Goal: Transaction & Acquisition: Register for event/course

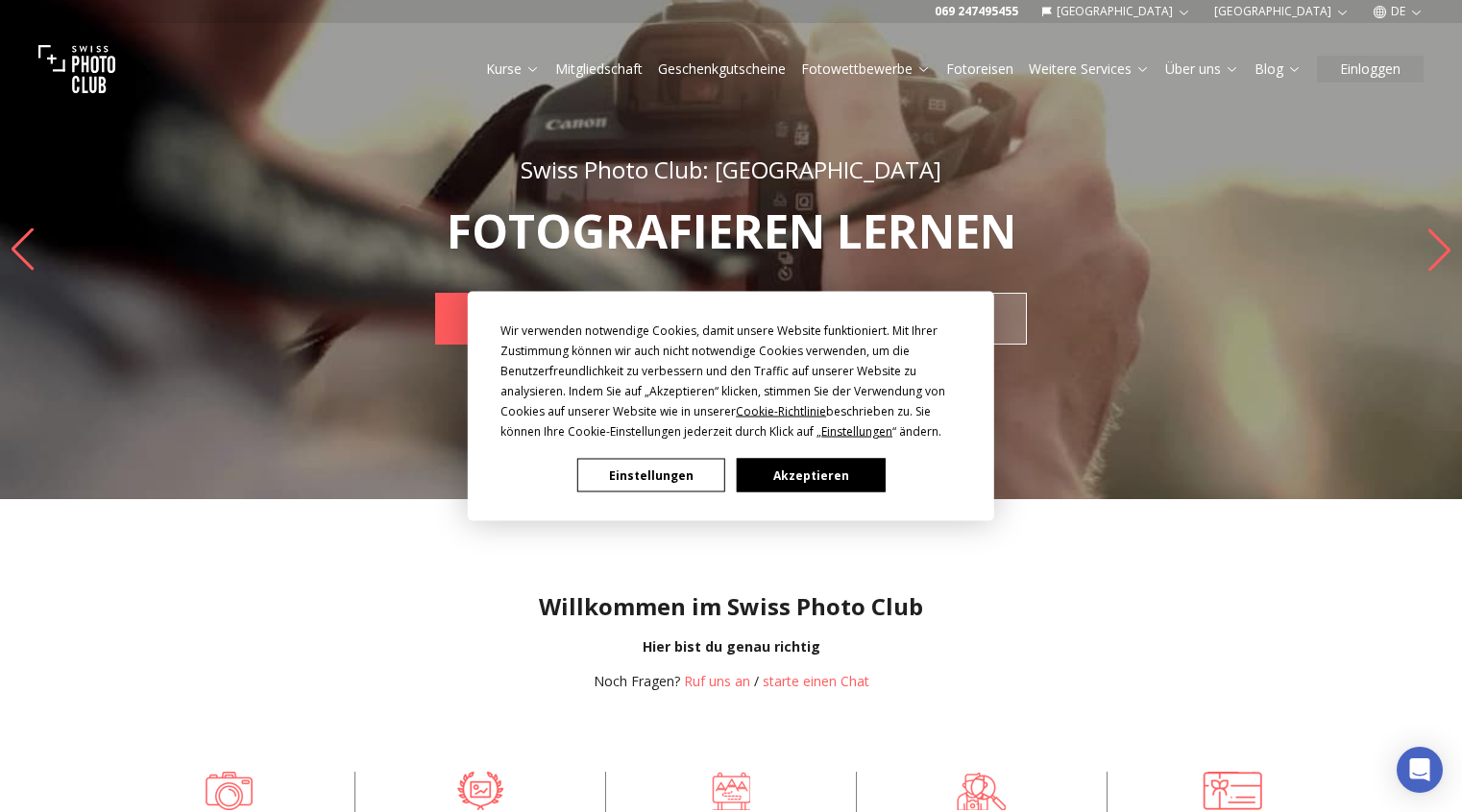
click at [775, 479] on button "Akzeptieren" at bounding box center [810, 475] width 148 height 33
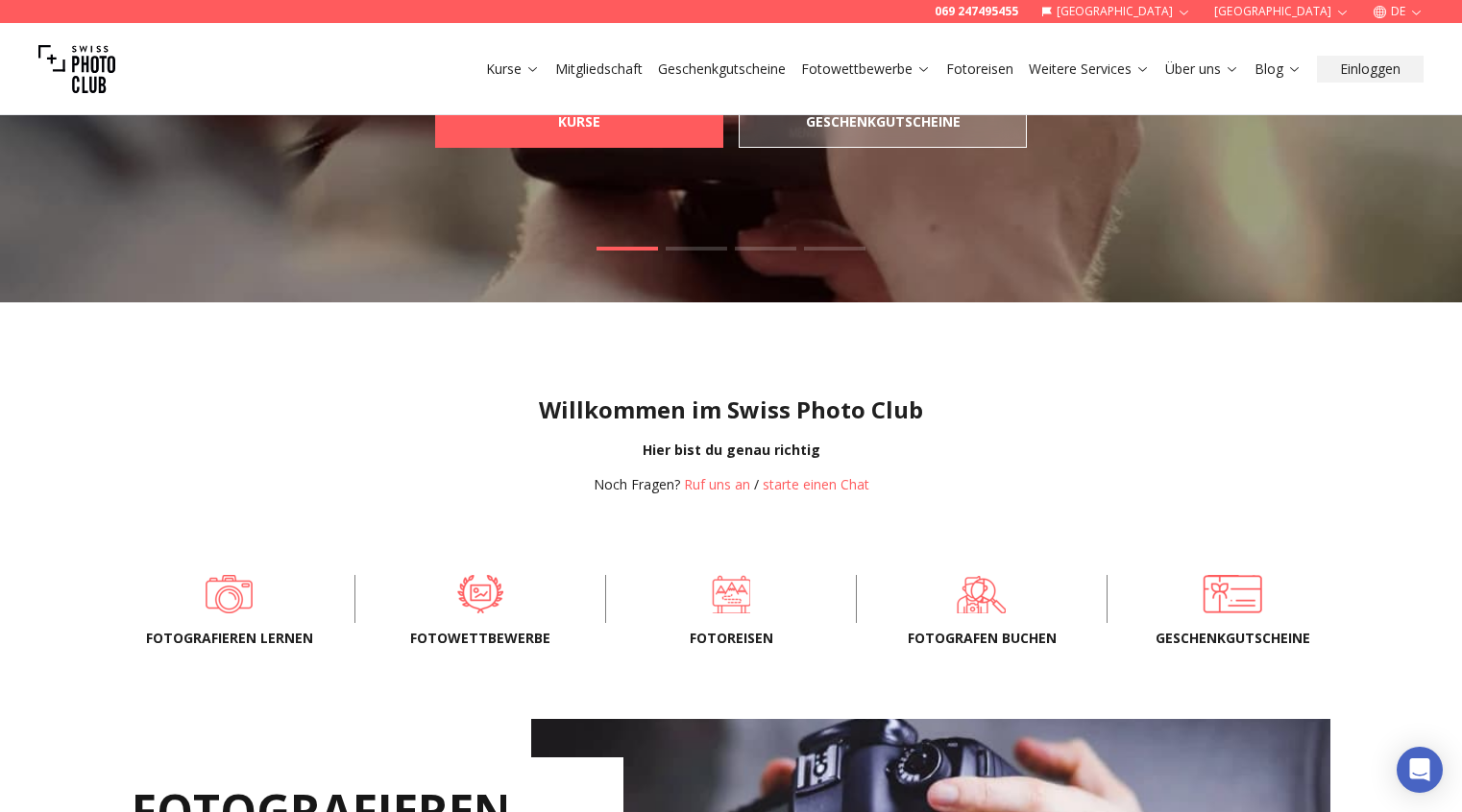
scroll to position [201, 0]
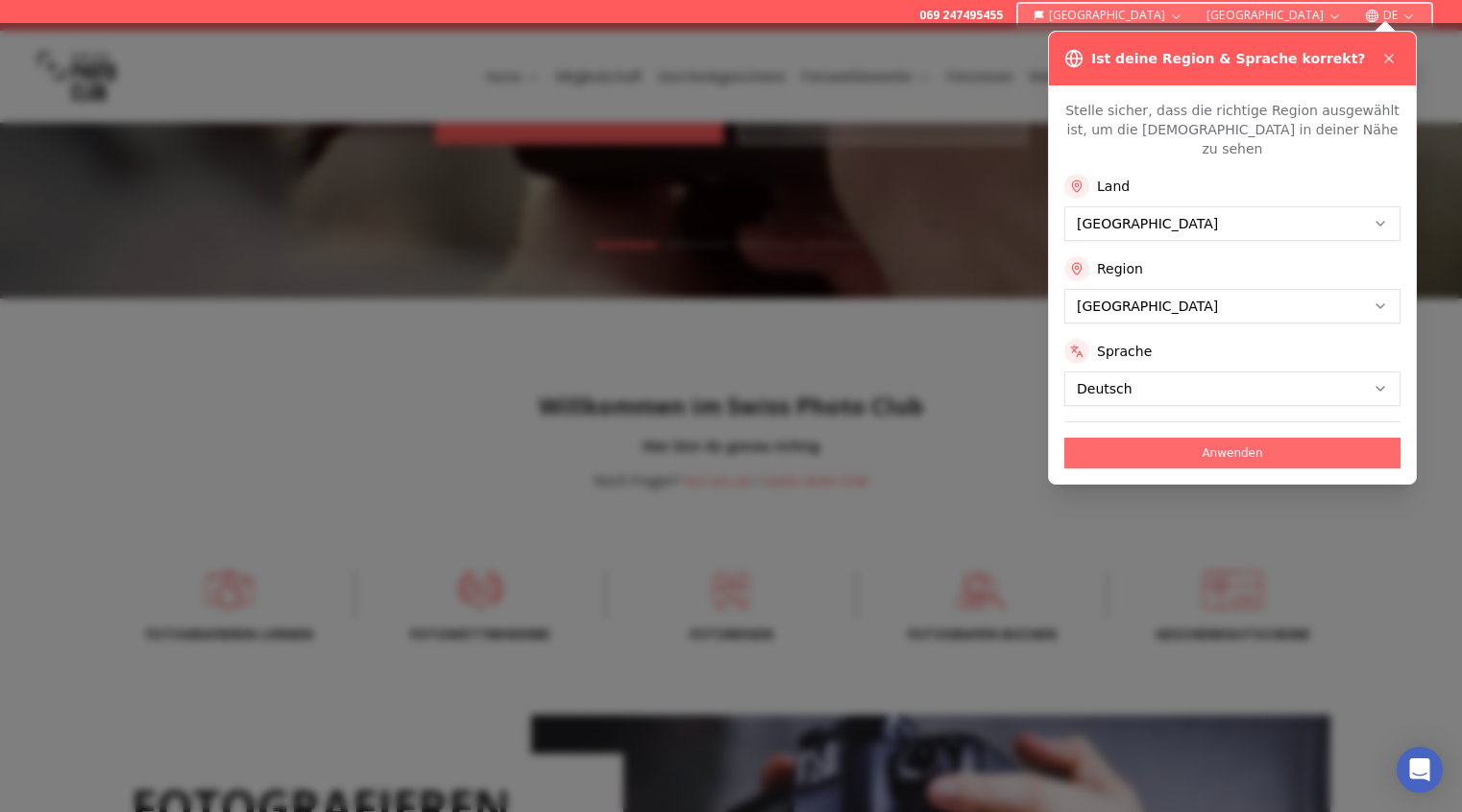
click at [1220, 438] on button "Anwenden" at bounding box center [1231, 453] width 336 height 30
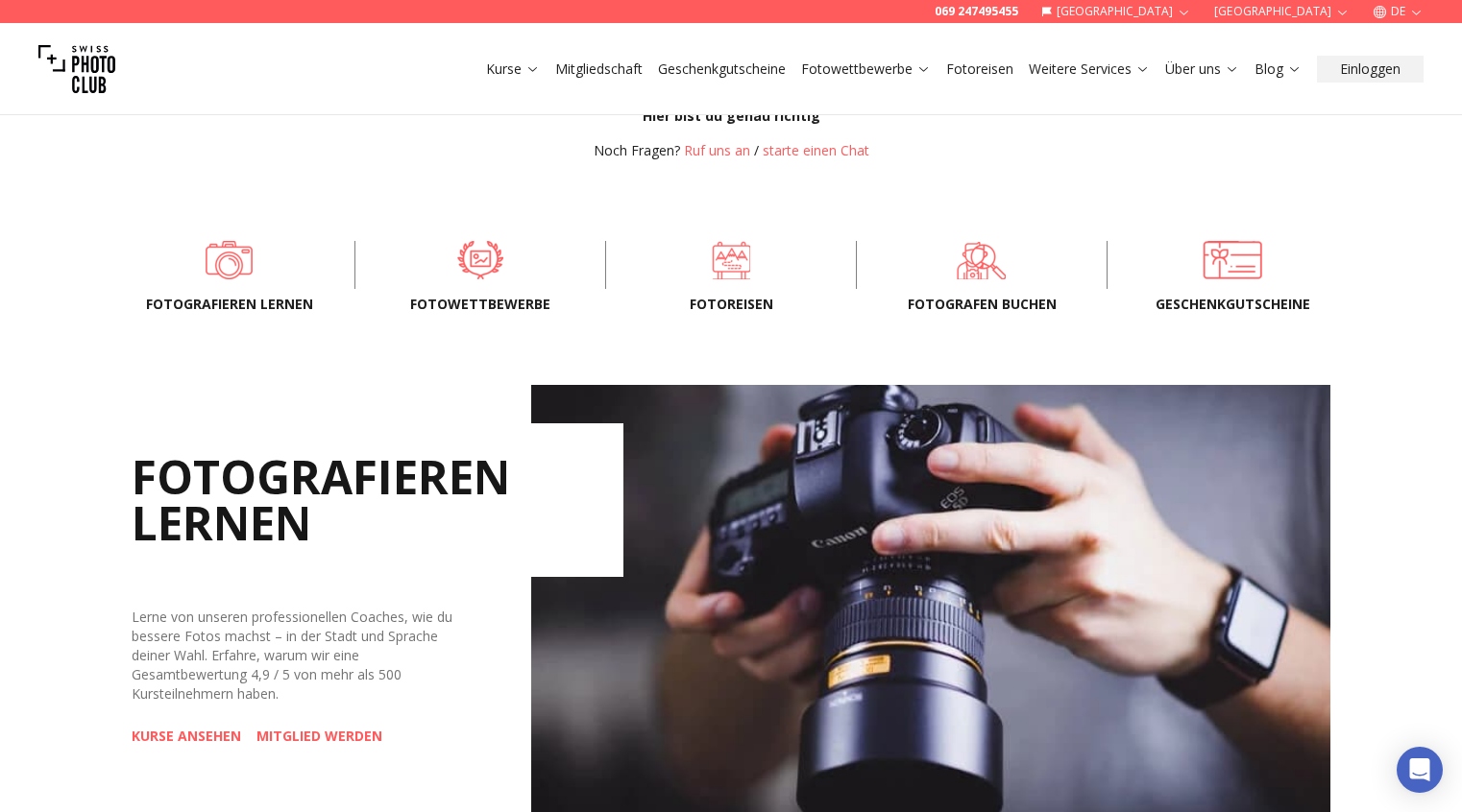
scroll to position [371, 0]
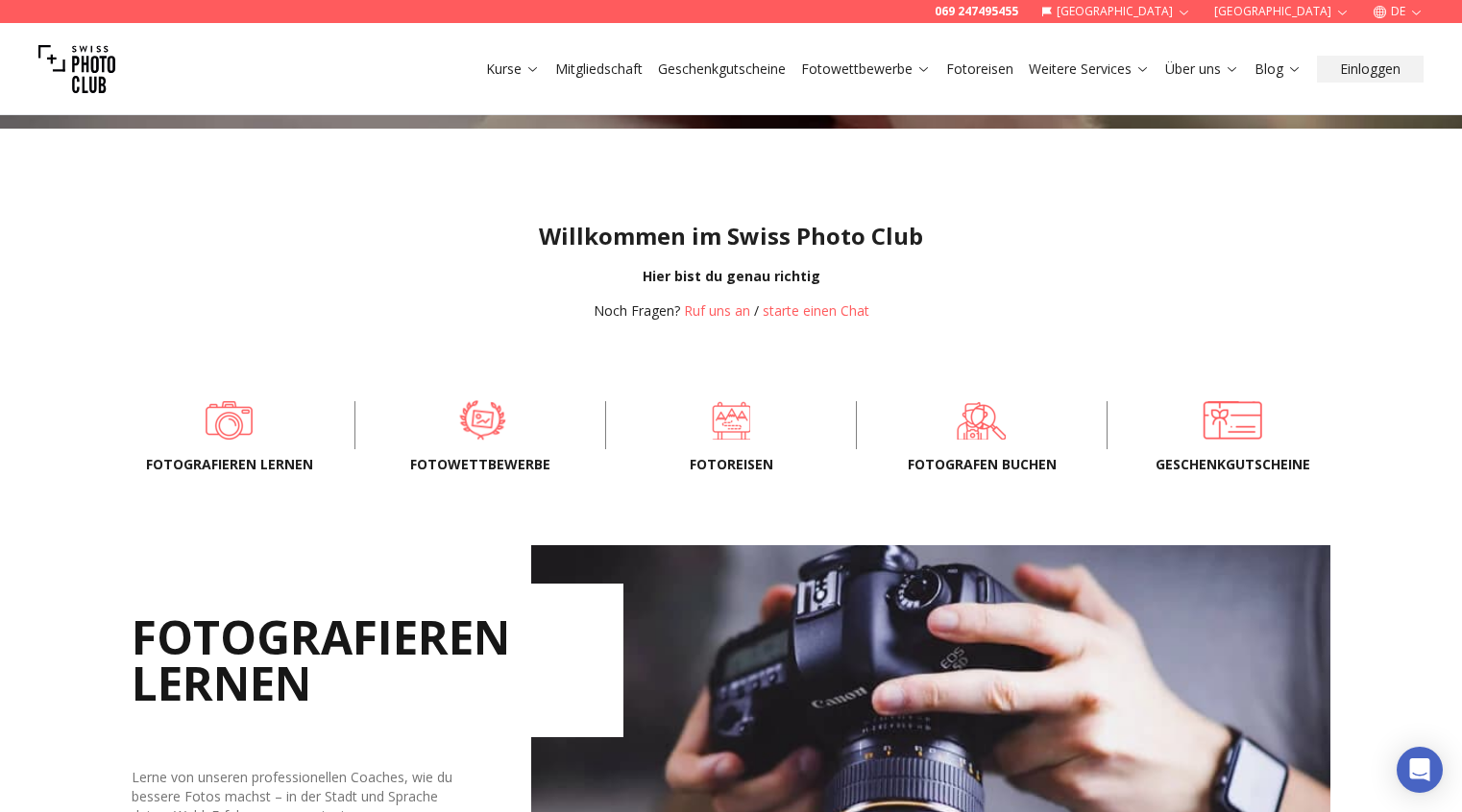
click at [472, 419] on span at bounding box center [481, 420] width 191 height 58
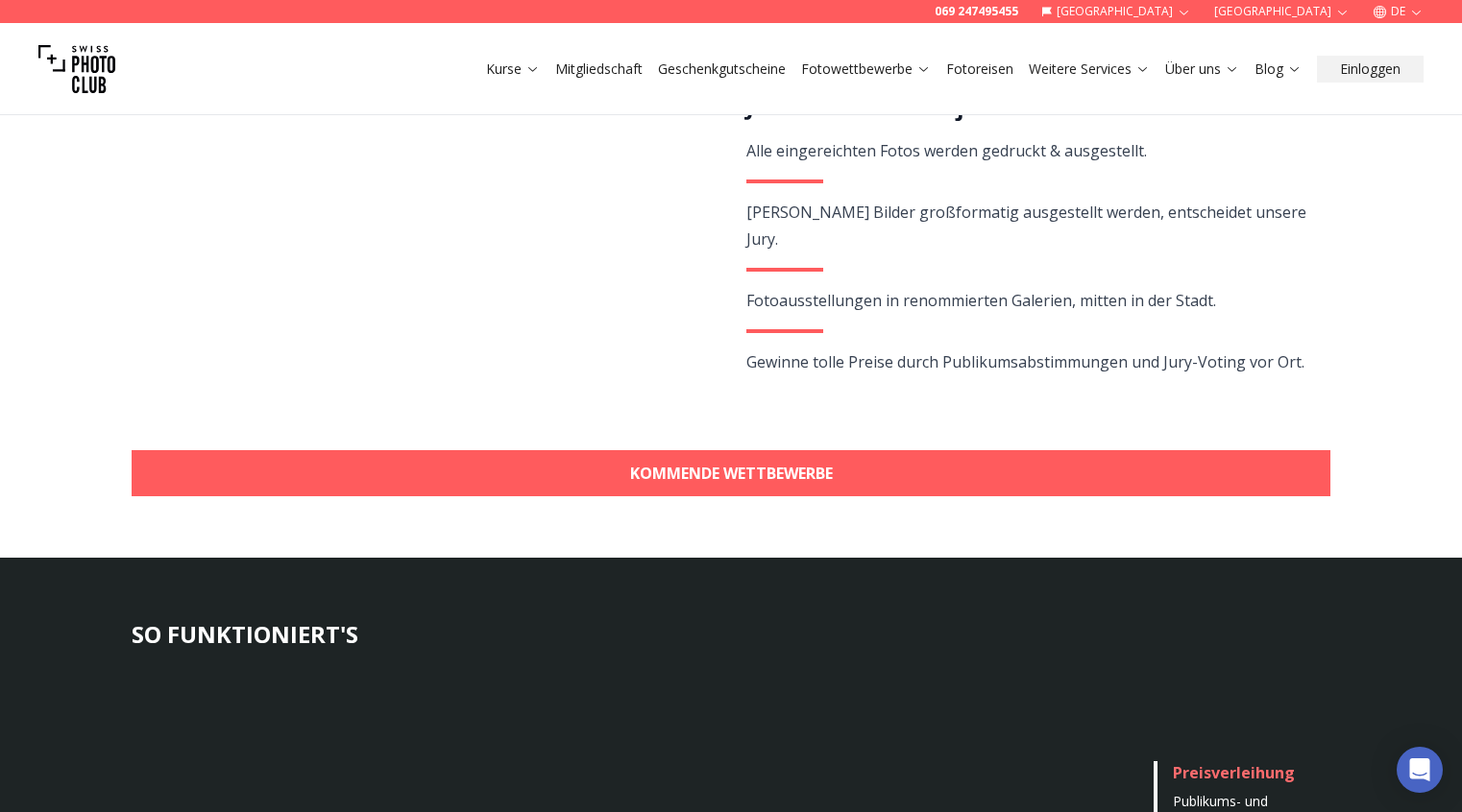
scroll to position [348, 0]
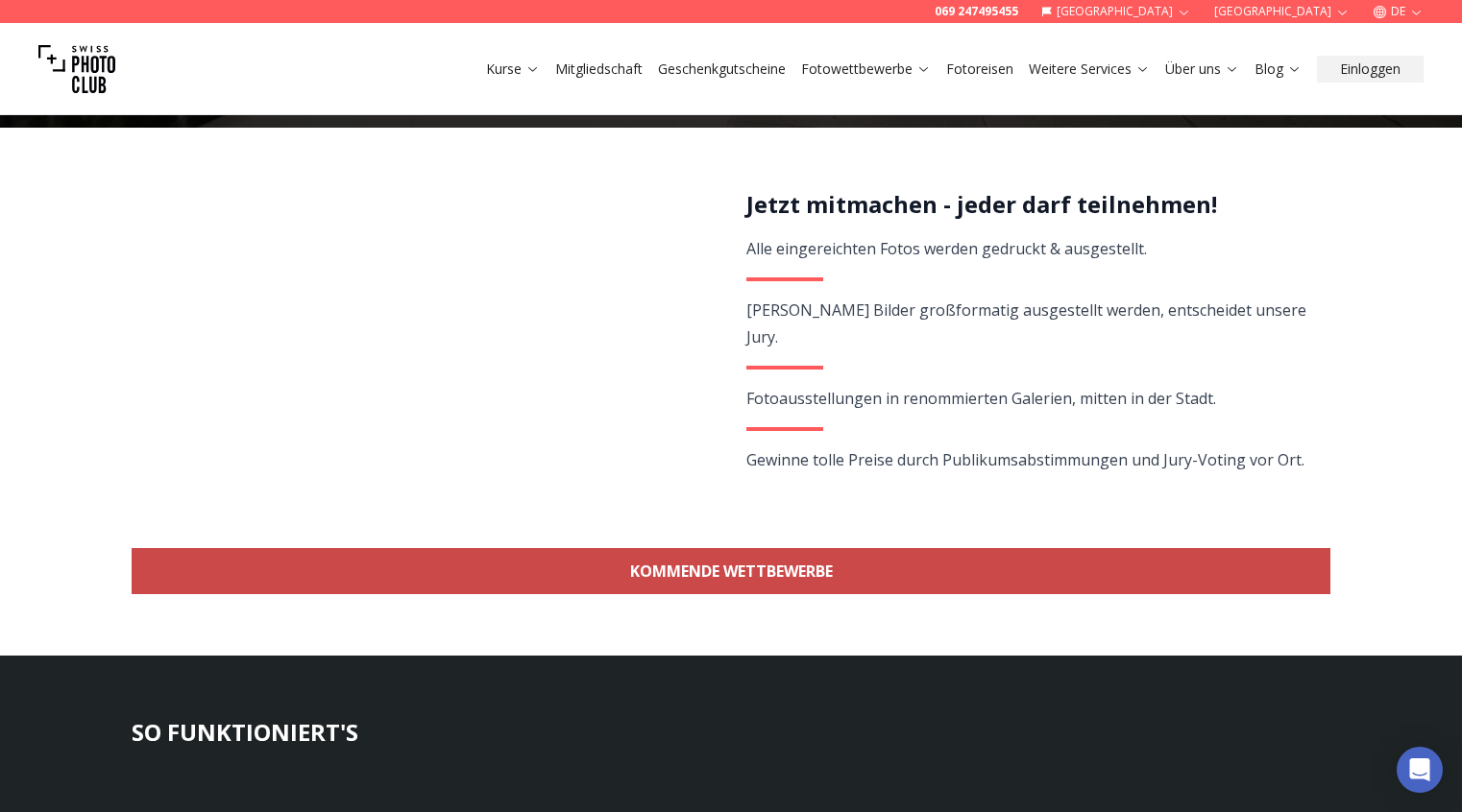
click at [752, 567] on link "KOMMENDE WETTBEWERBE" at bounding box center [730, 570] width 1199 height 46
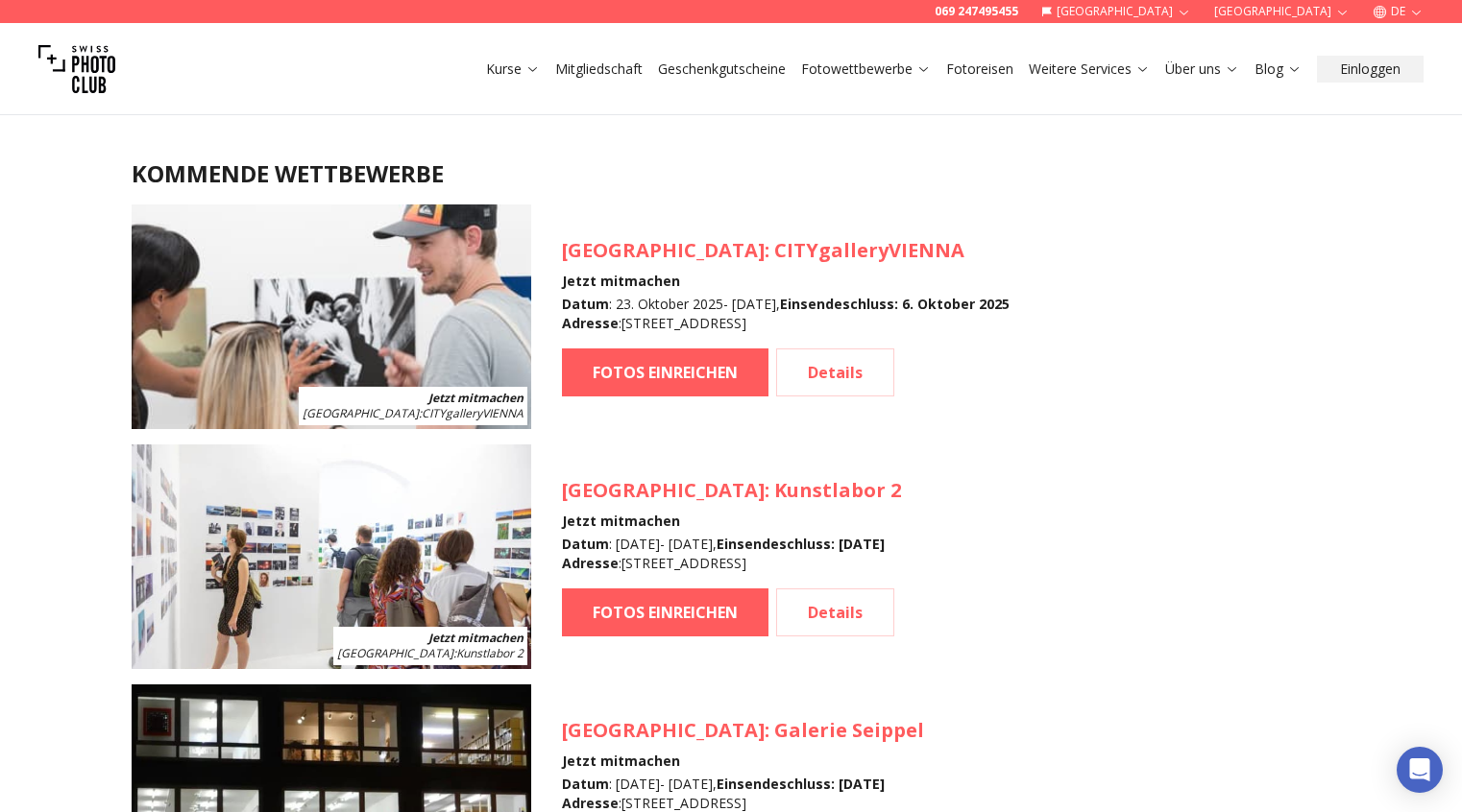
scroll to position [1959, 0]
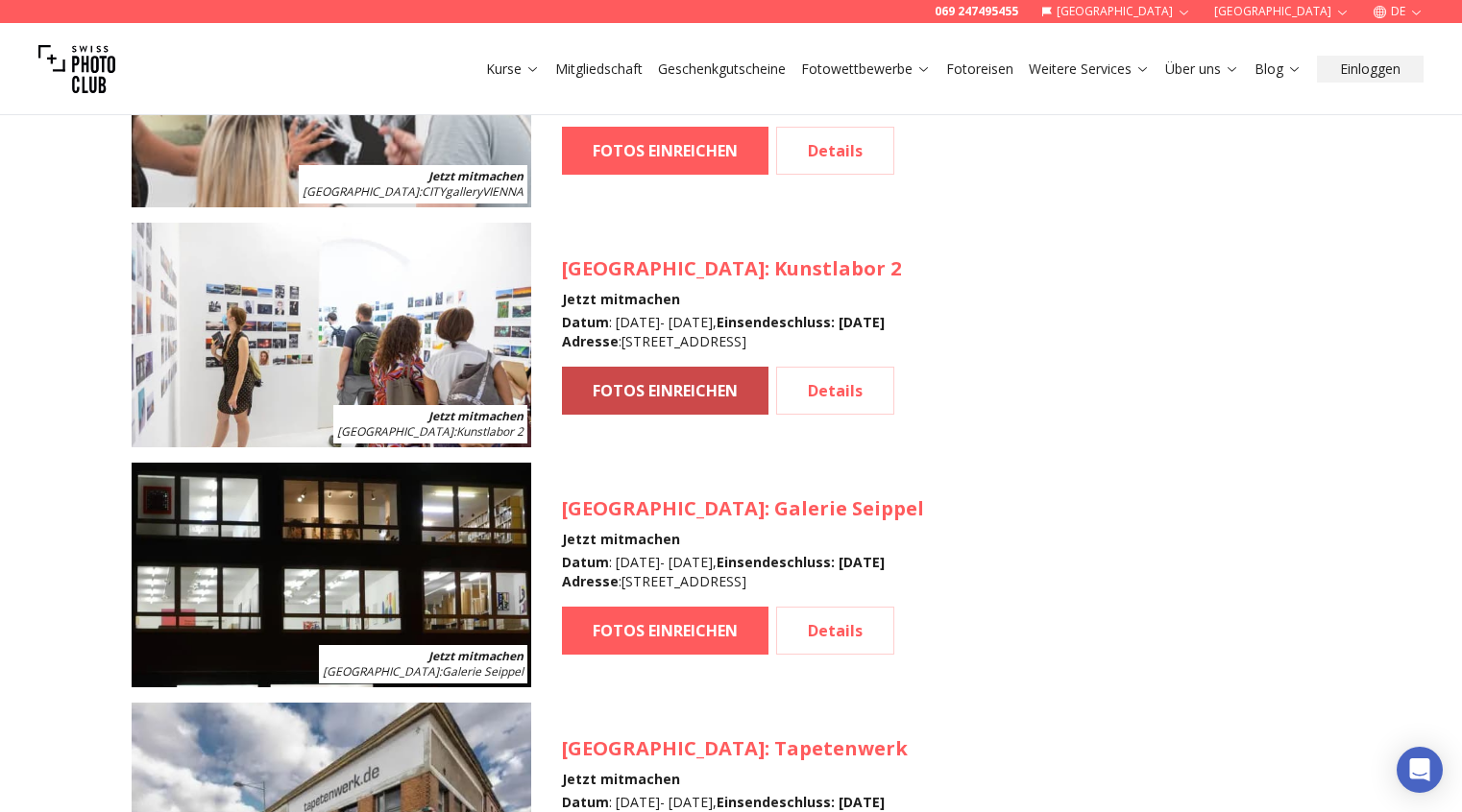
click at [694, 388] on link "FOTOS EINREICHEN" at bounding box center [664, 390] width 206 height 48
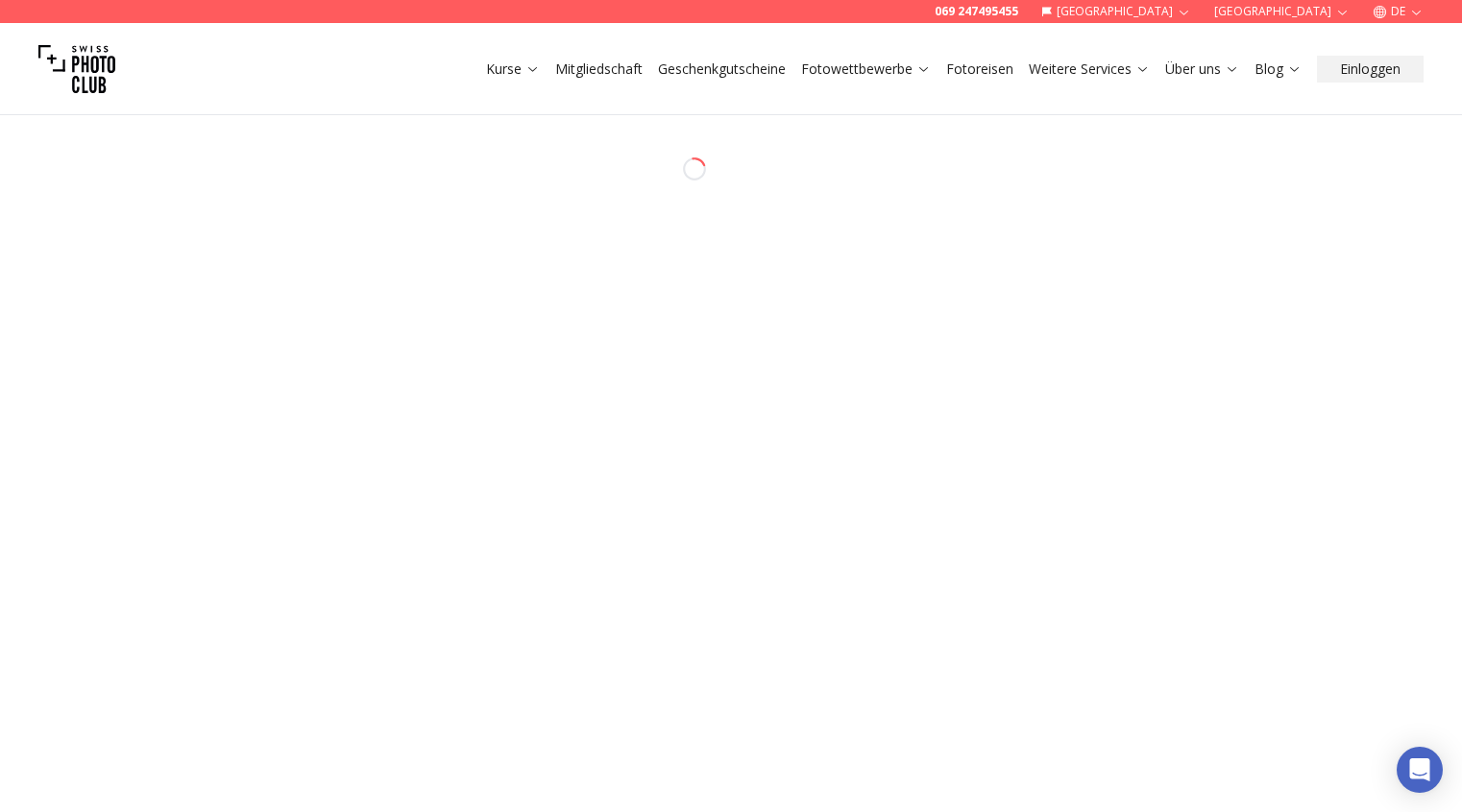
select select "*******"
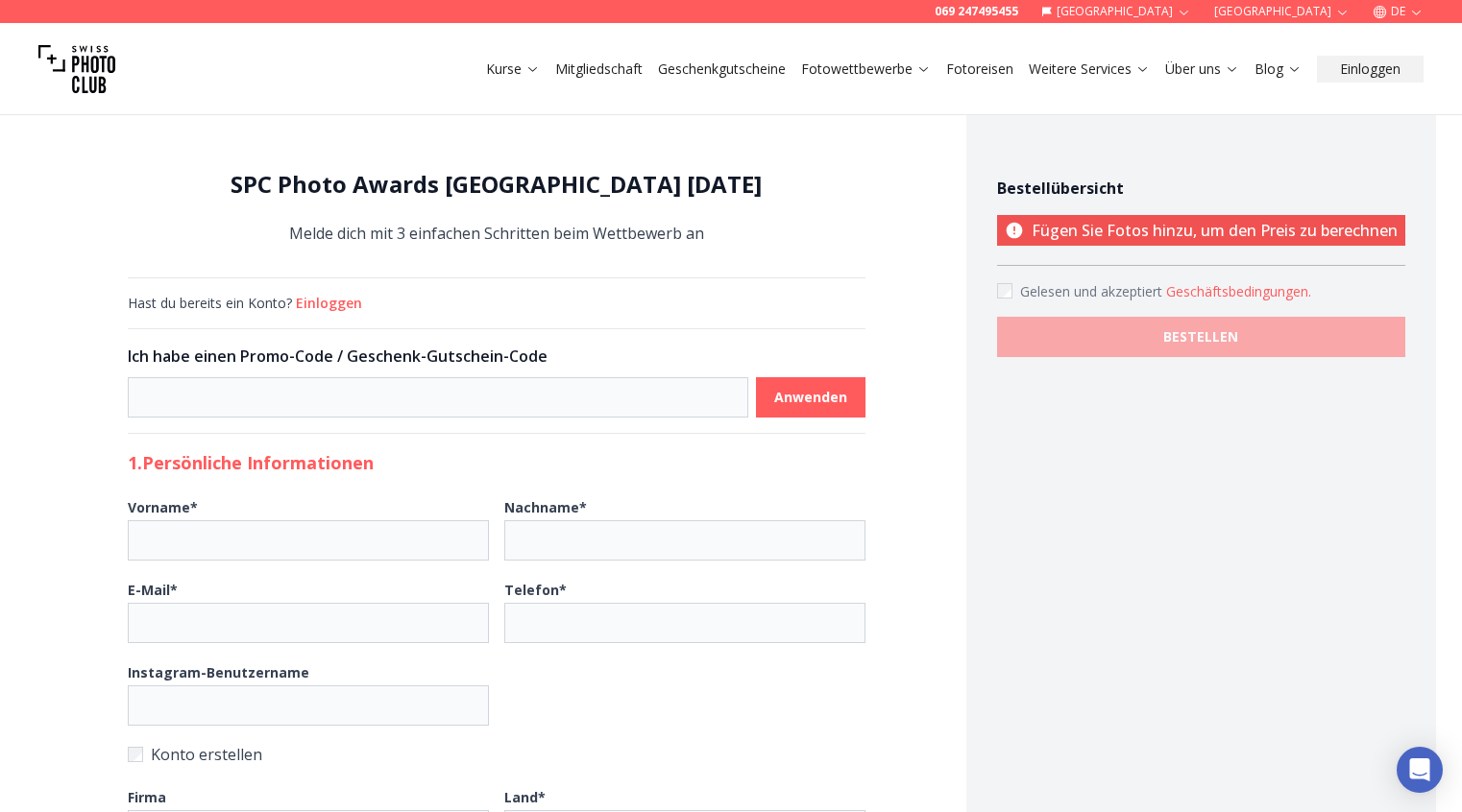
click at [338, 307] on button "Einloggen" at bounding box center [329, 303] width 67 height 20
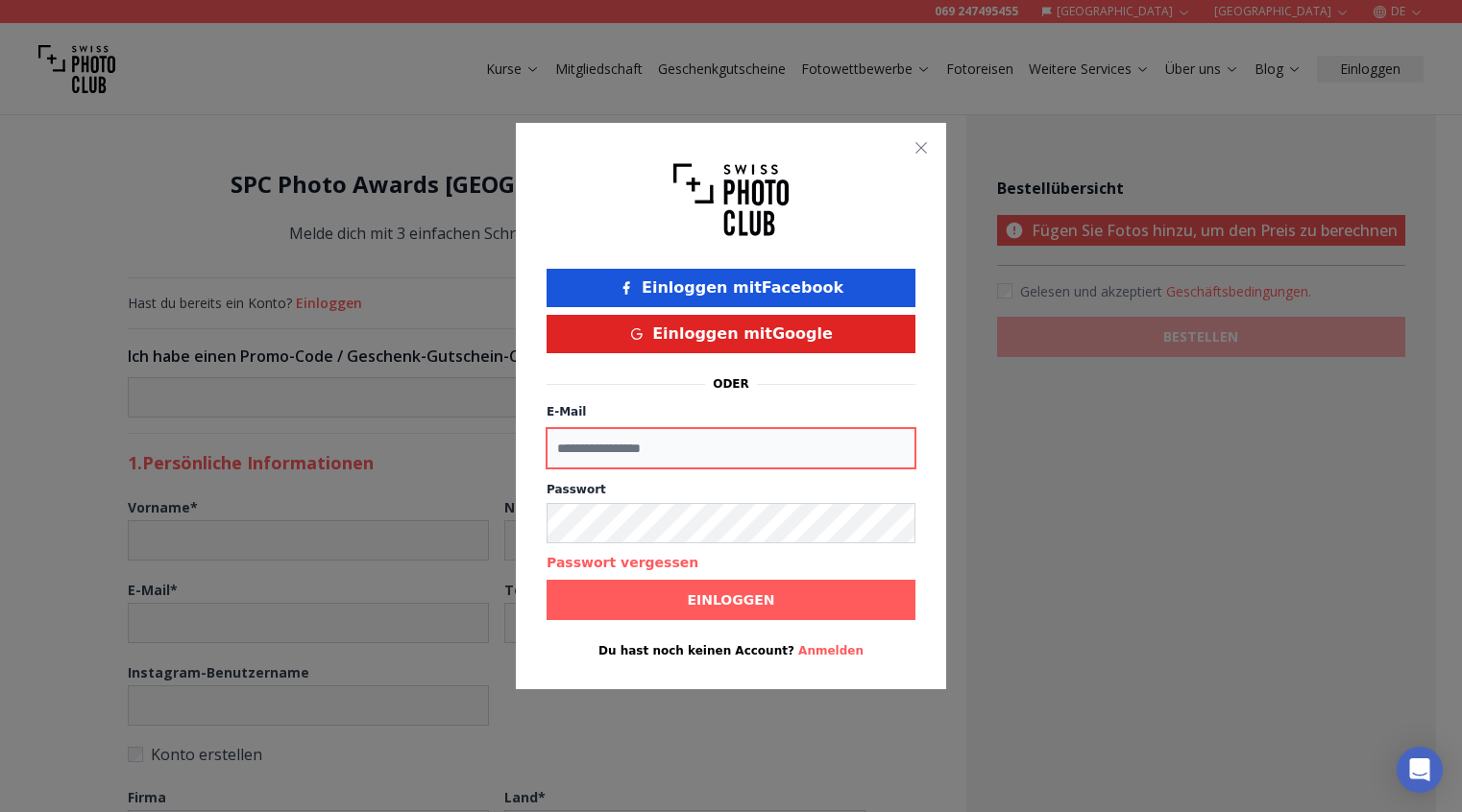
type input "**********"
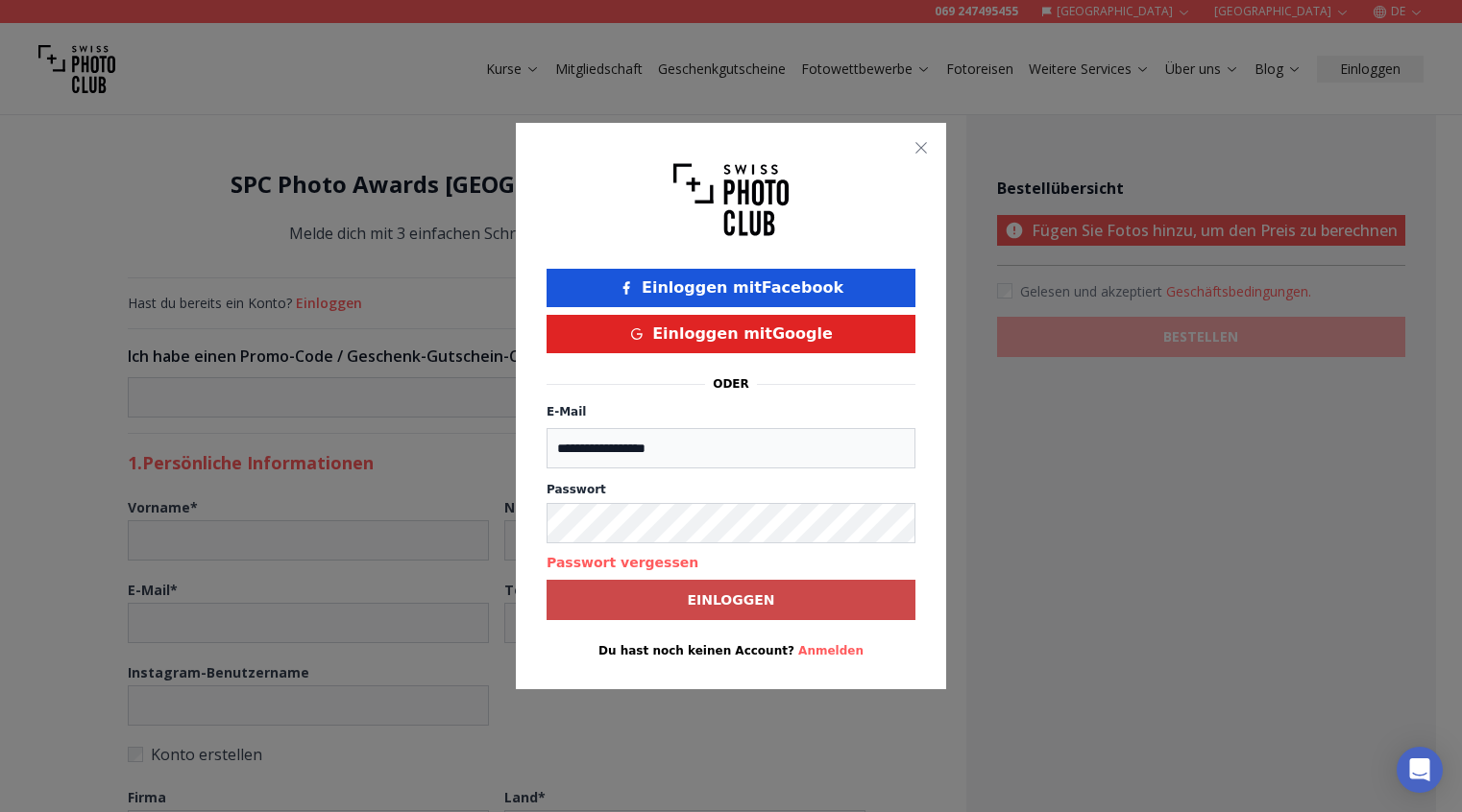
click at [696, 602] on b "Einloggen" at bounding box center [730, 601] width 87 height 20
